Goal: Check status: Check status

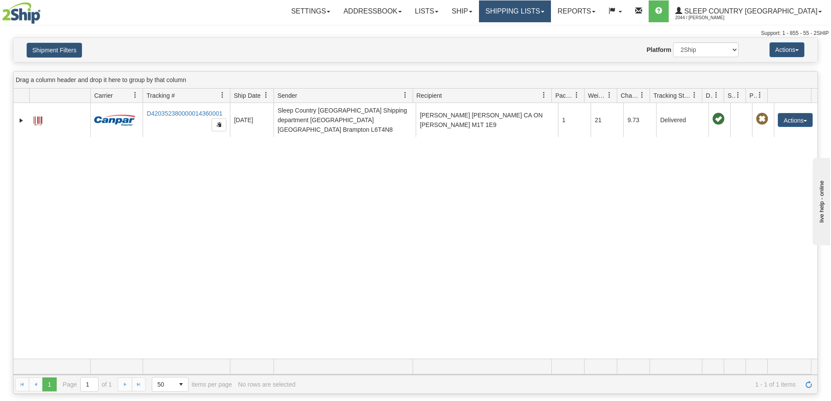
click at [548, 15] on link "Shipping lists" at bounding box center [515, 11] width 72 height 22
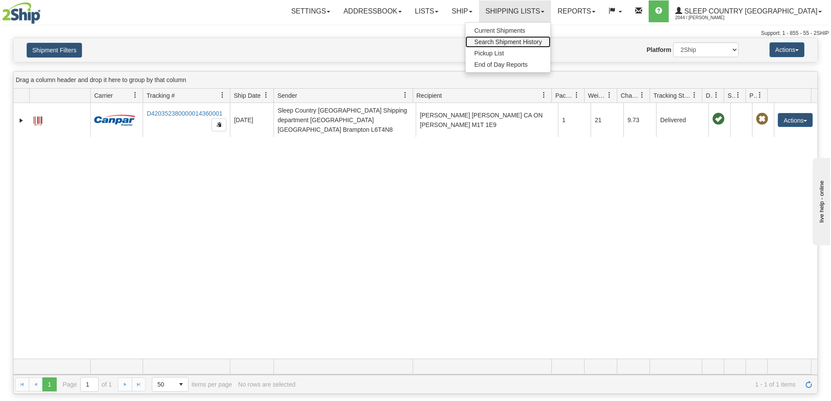
click at [542, 39] on span "Search Shipment History" at bounding box center [508, 41] width 68 height 7
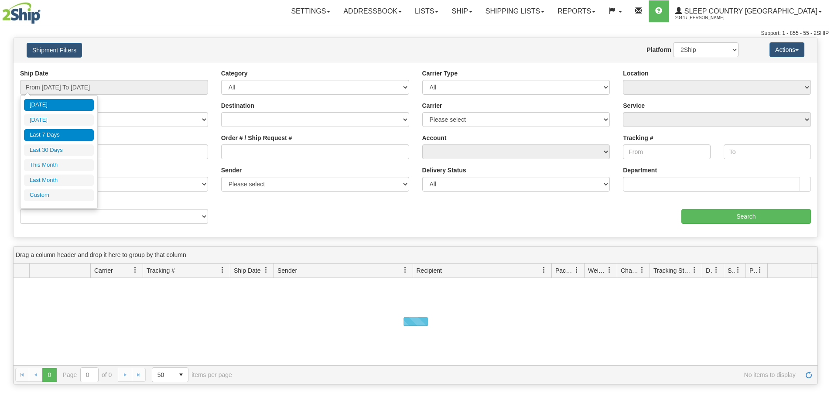
click at [47, 93] on input "From [DATE] To [DATE]" at bounding box center [114, 87] width 188 height 15
click at [51, 152] on li "Last 30 Days" at bounding box center [59, 150] width 70 height 12
type input "From [DATE] To [DATE]"
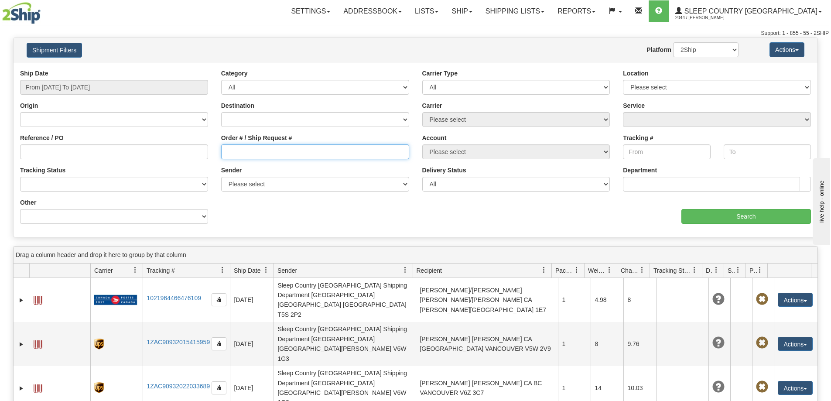
click at [234, 156] on input "Order # / Ship Request #" at bounding box center [315, 151] width 188 height 15
paste input "9002H877509"
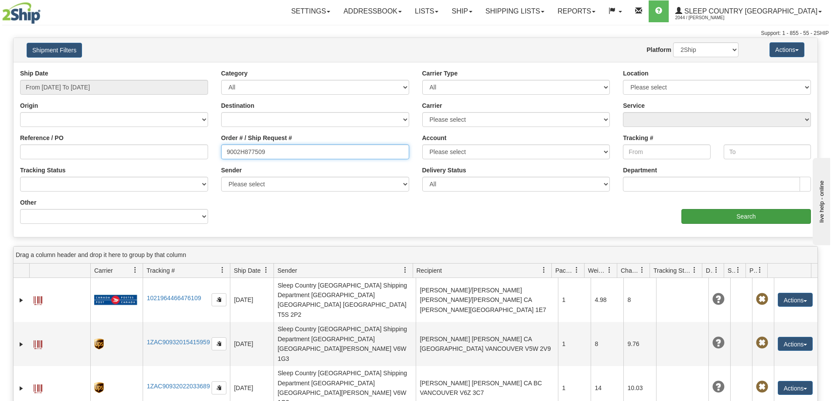
type input "9002H877509"
click at [718, 223] on input "Search" at bounding box center [747, 216] width 130 height 15
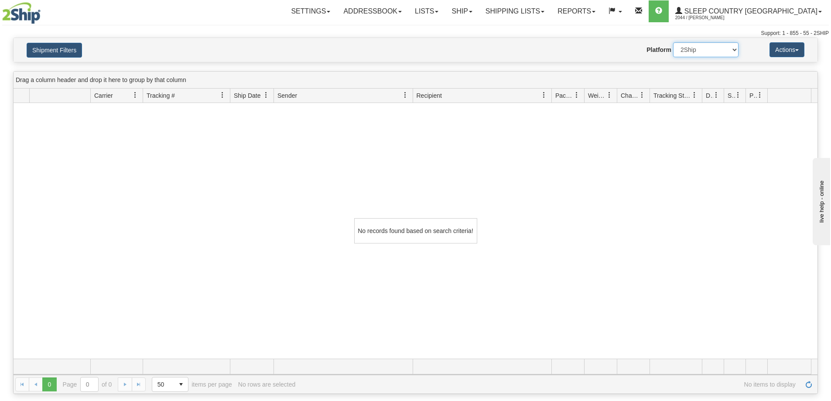
drag, startPoint x: 689, startPoint y: 51, endPoint x: 689, endPoint y: 56, distance: 4.8
click at [689, 51] on select "2Ship Imported" at bounding box center [705, 49] width 65 height 15
select select "1"
click at [673, 42] on select "2Ship Imported" at bounding box center [705, 49] width 65 height 15
drag, startPoint x: 693, startPoint y: 259, endPoint x: 671, endPoint y: 245, distance: 26.1
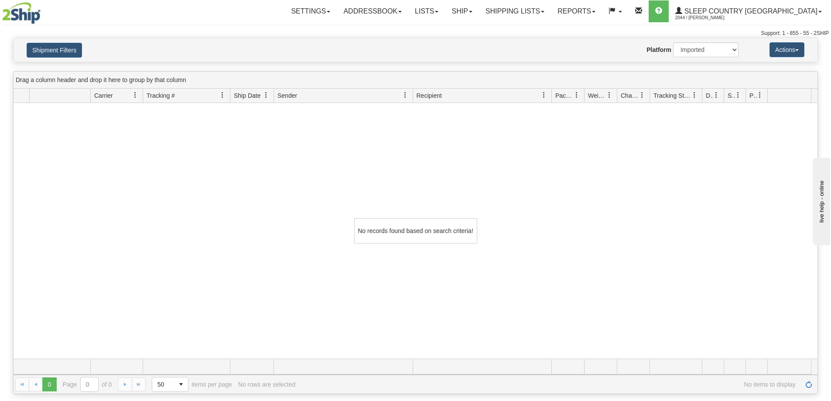
click at [693, 259] on div "No records found based on search criteria!" at bounding box center [416, 231] width 804 height 256
click at [548, 14] on link "Shipping lists" at bounding box center [515, 11] width 72 height 22
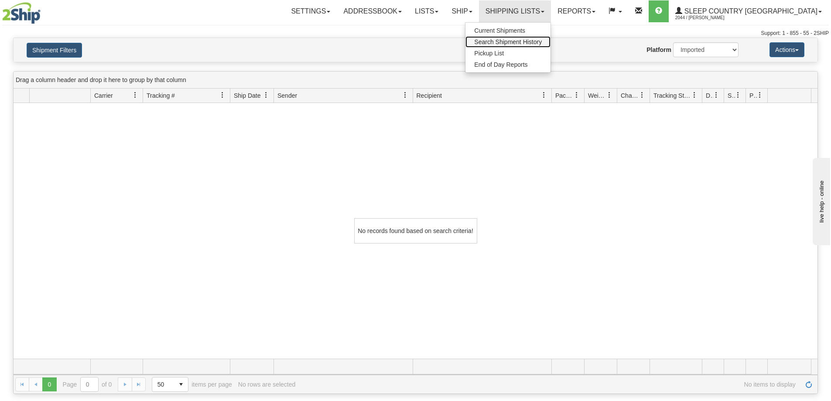
click at [542, 42] on span "Search Shipment History" at bounding box center [508, 41] width 68 height 7
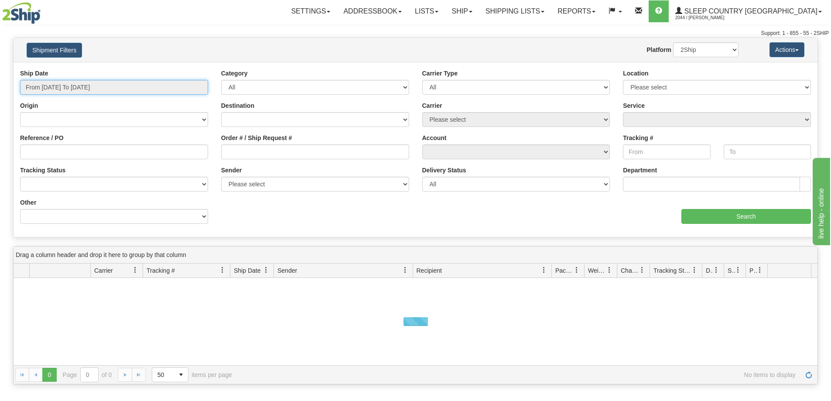
click at [50, 89] on input "From 08/11/2025 To 08/12/2025" at bounding box center [114, 87] width 188 height 15
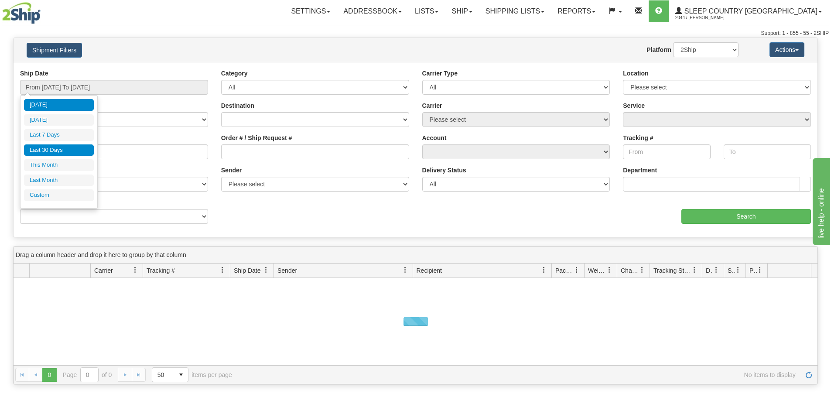
click at [56, 149] on li "Last 30 Days" at bounding box center [59, 150] width 70 height 12
type input "From [DATE] To [DATE]"
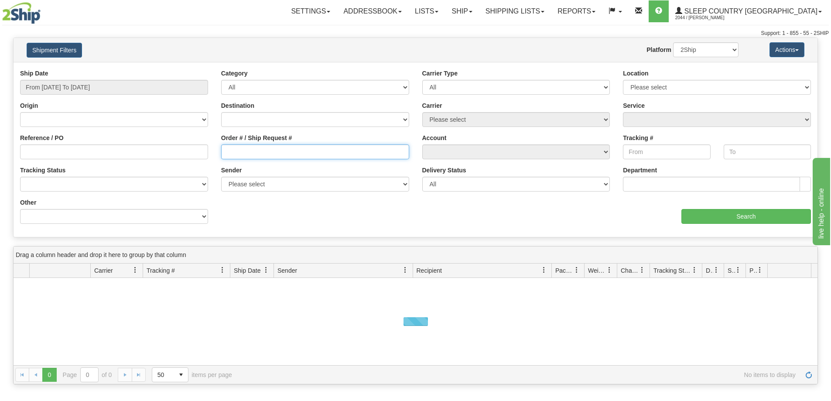
click at [240, 154] on input "Order # / Ship Request #" at bounding box center [315, 151] width 188 height 15
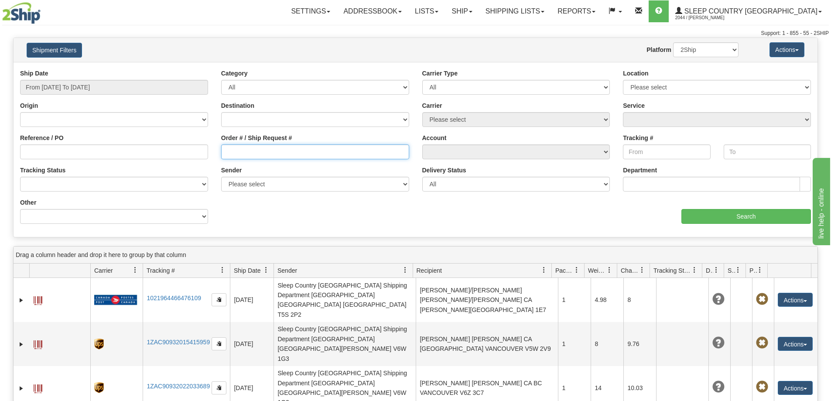
paste input "9002H877509"
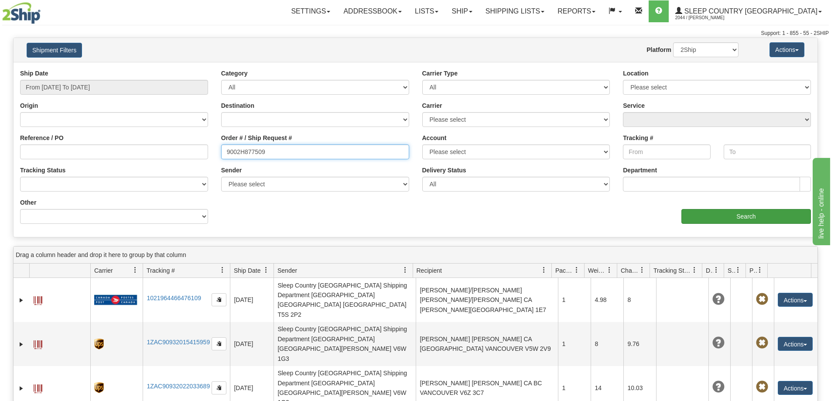
type input "9002H877509"
click at [733, 217] on input "Search" at bounding box center [747, 216] width 130 height 15
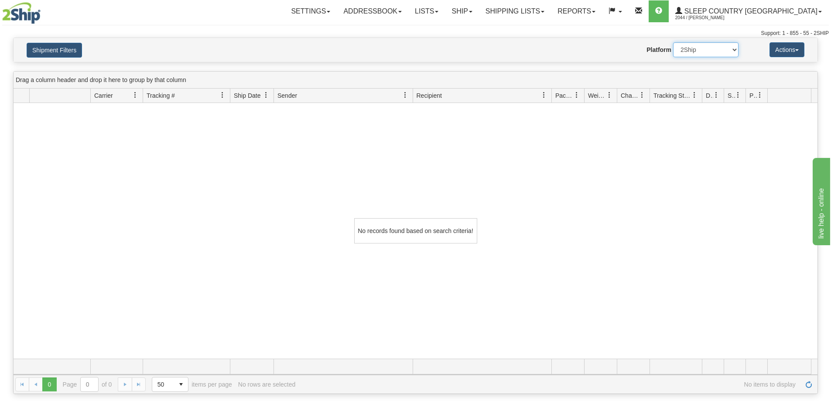
drag, startPoint x: 711, startPoint y: 51, endPoint x: 710, endPoint y: 57, distance: 5.3
click at [711, 52] on select "2Ship Imported" at bounding box center [705, 49] width 65 height 15
select select "1"
click at [673, 42] on select "2Ship Imported" at bounding box center [705, 49] width 65 height 15
